Goal: Information Seeking & Learning: Understand process/instructions

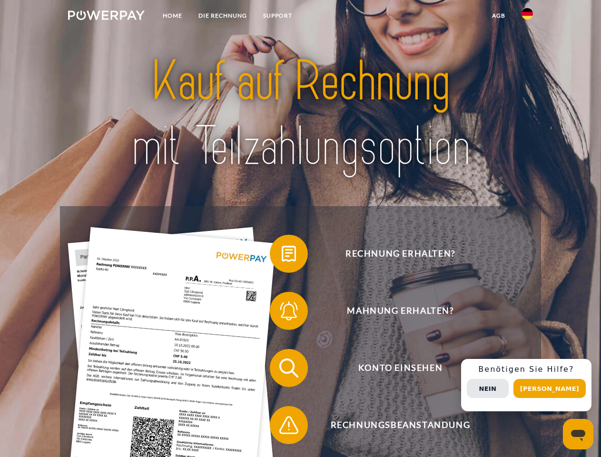
click at [106, 17] on img at bounding box center [106, 15] width 77 height 10
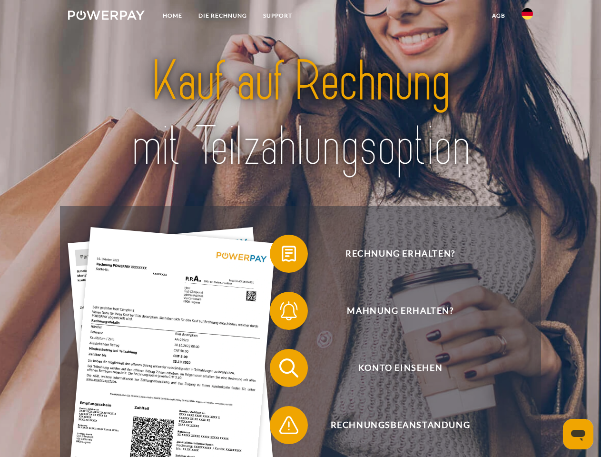
click at [527, 17] on img at bounding box center [527, 13] width 11 height 11
click at [498, 16] on link "agb" at bounding box center [499, 15] width 30 height 17
click at [282, 256] on span at bounding box center [275, 254] width 48 height 48
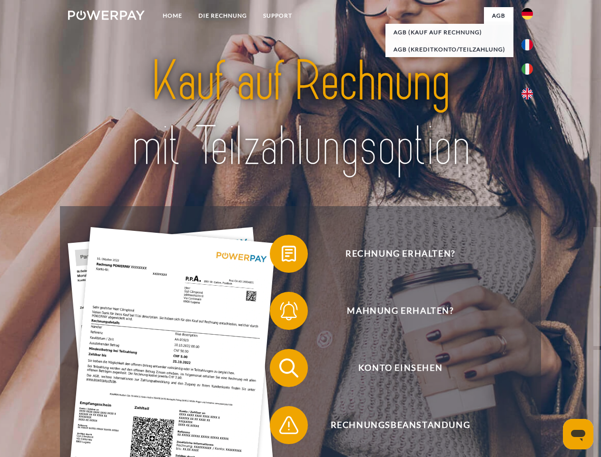
click at [282, 313] on span at bounding box center [275, 311] width 48 height 48
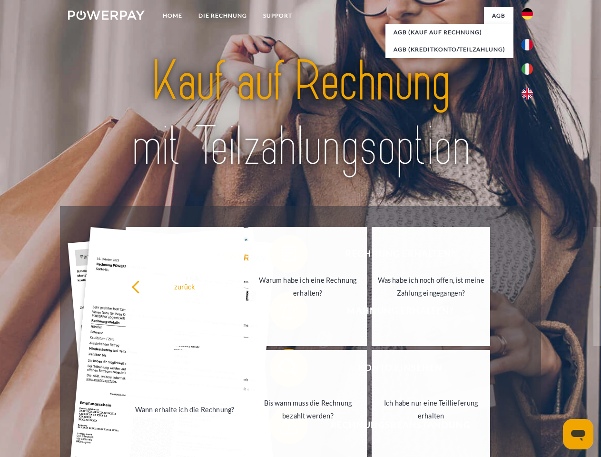
click at [282, 370] on link "Bis wann muss die Rechnung bezahlt werden?" at bounding box center [307, 409] width 119 height 119
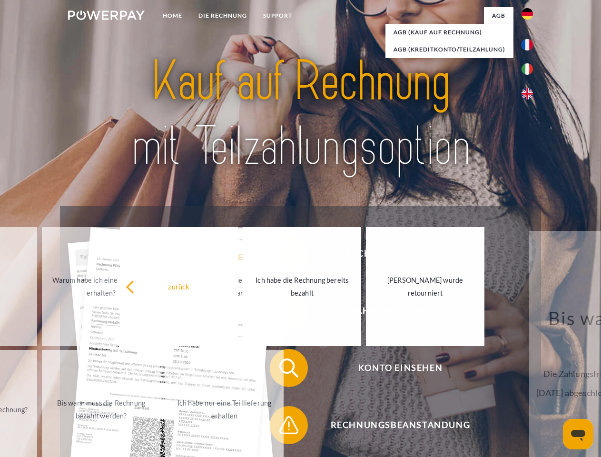
click at [282, 427] on span at bounding box center [275, 425] width 48 height 48
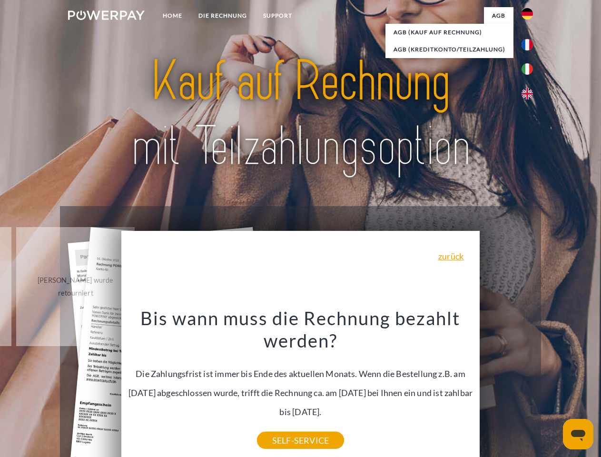
click at [530, 385] on div "Rechnung erhalten? Mahnung erhalten? Konto einsehen" at bounding box center [300, 396] width 481 height 381
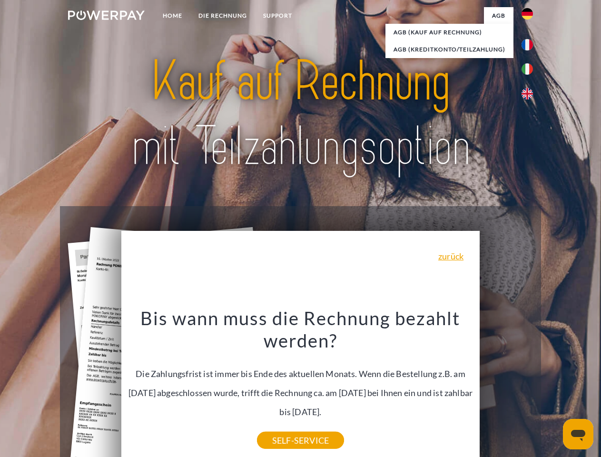
click at [506, 387] on span "Konto einsehen" at bounding box center [400, 368] width 233 height 38
click at [553, 388] on header "Home DIE RECHNUNG SUPPORT" at bounding box center [300, 328] width 601 height 657
